Goal: Navigation & Orientation: Find specific page/section

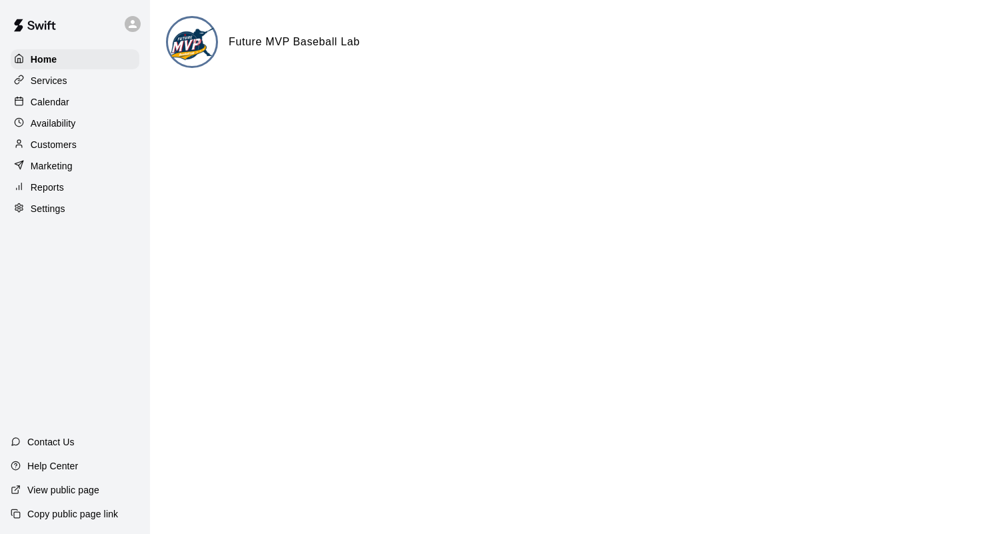
click at [90, 80] on div "Services" at bounding box center [75, 81] width 129 height 20
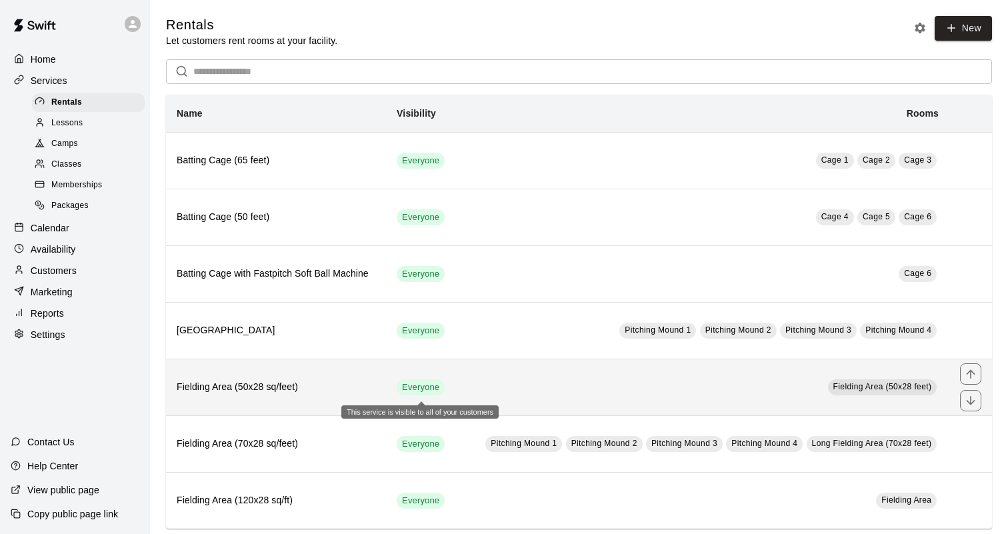
scroll to position [22, 0]
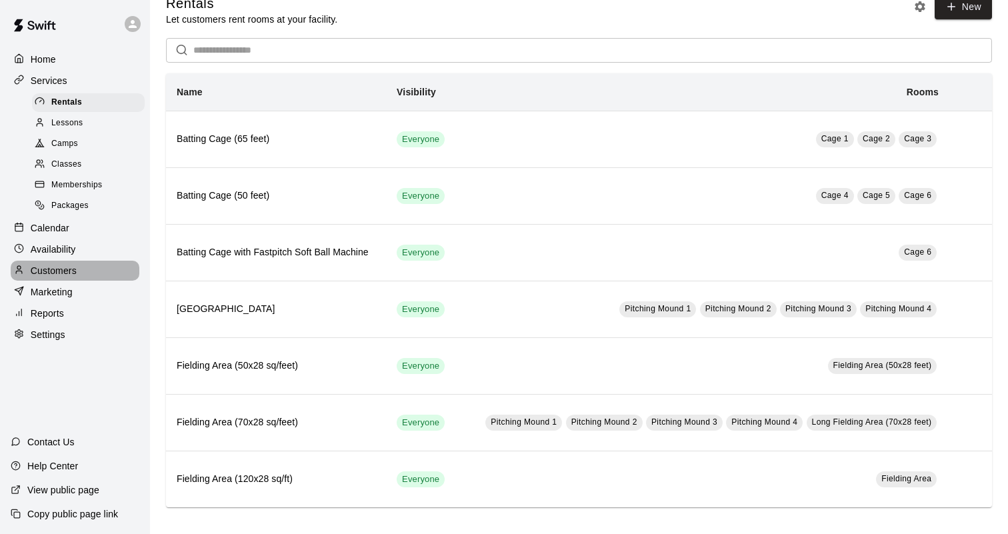
click at [59, 261] on div "Customers" at bounding box center [75, 271] width 129 height 20
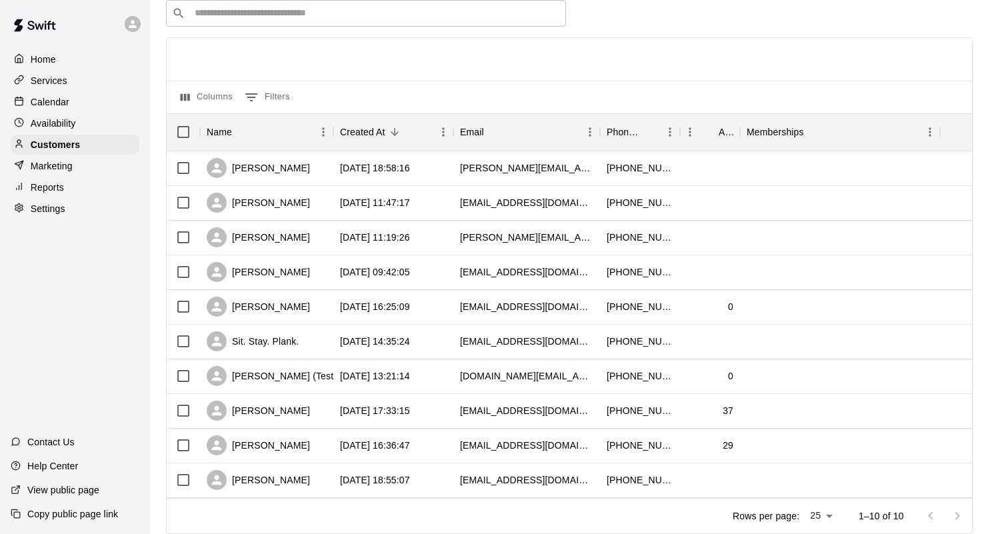
scroll to position [65, 0]
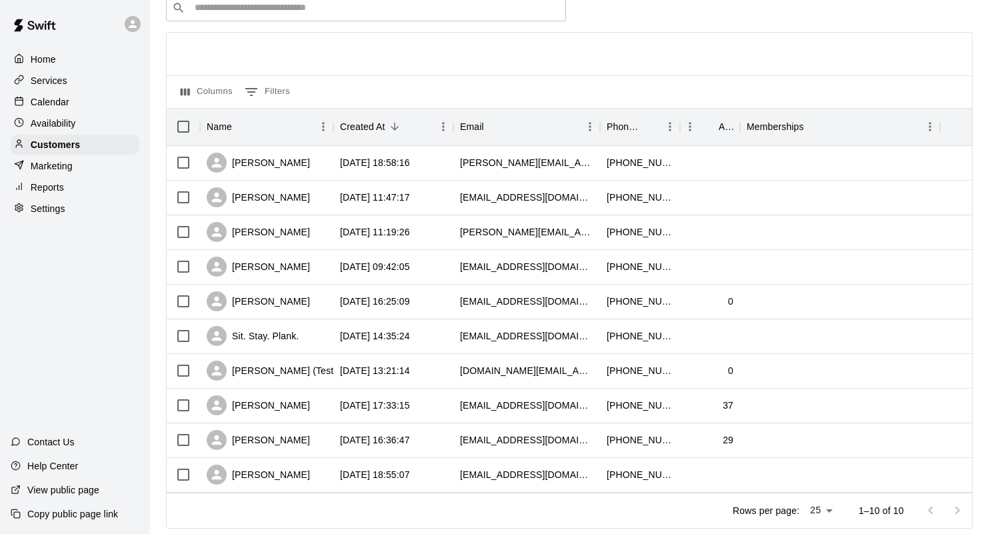
click at [59, 127] on p "Availability" at bounding box center [53, 123] width 45 height 13
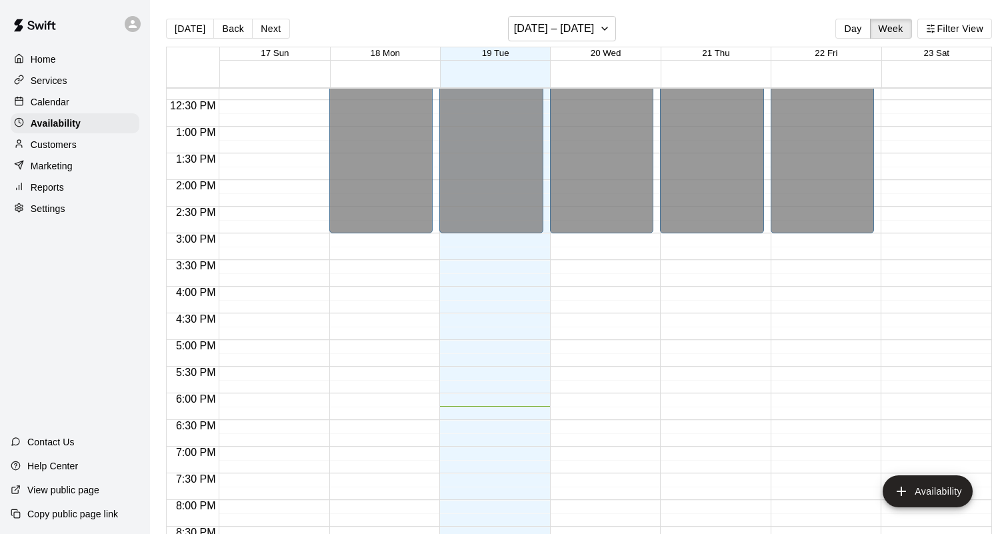
scroll to position [658, 0]
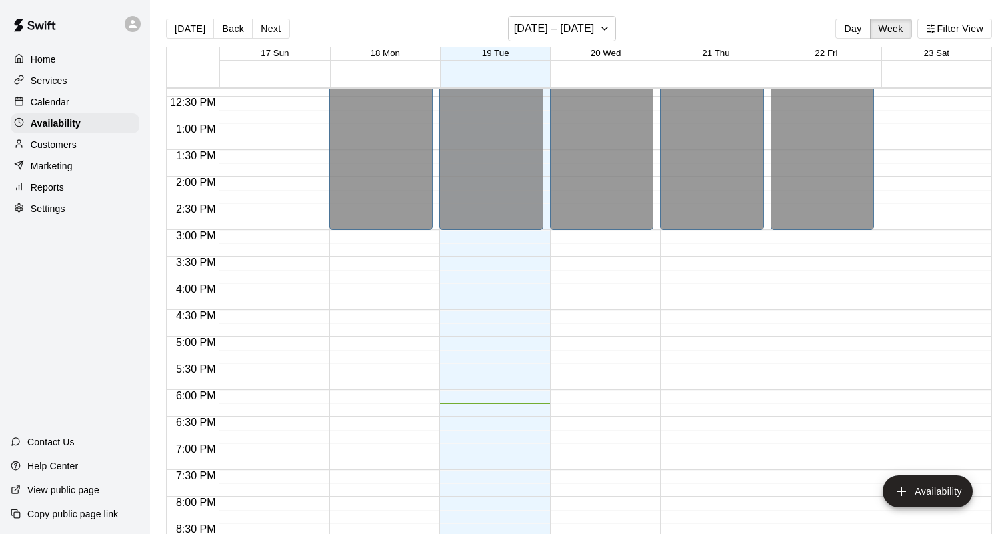
click at [72, 145] on p "Customers" at bounding box center [54, 144] width 46 height 13
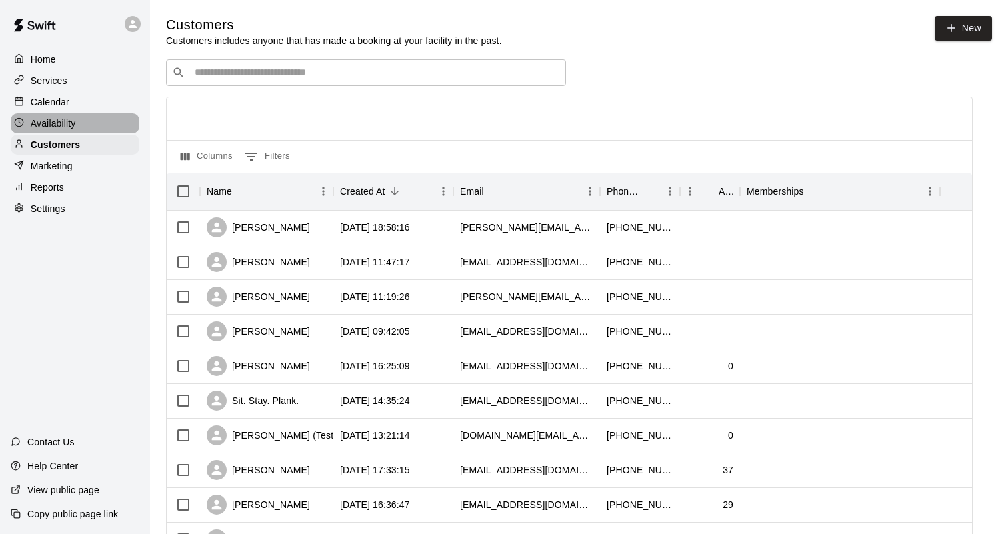
click at [79, 121] on div "Availability" at bounding box center [75, 123] width 129 height 20
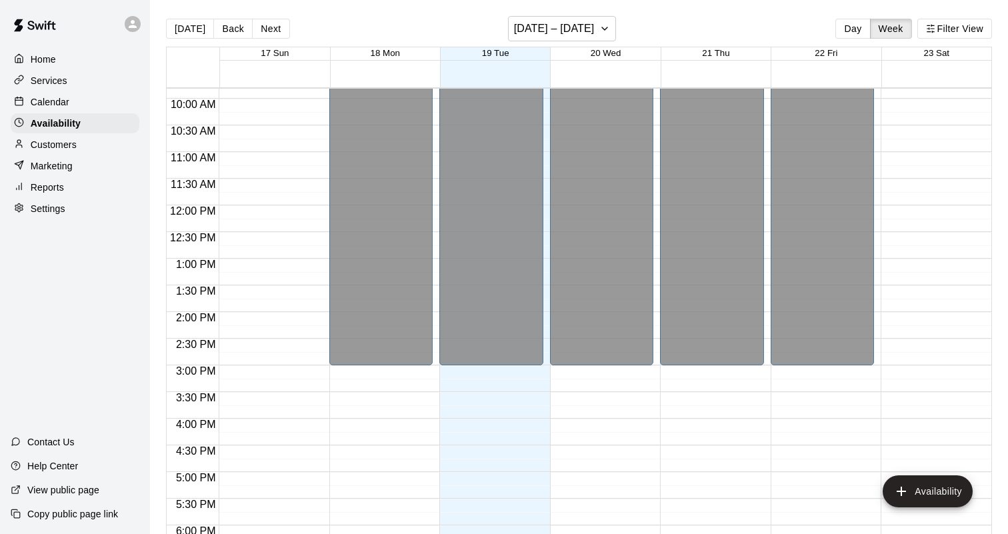
scroll to position [544, 0]
